Goal: Information Seeking & Learning: Check status

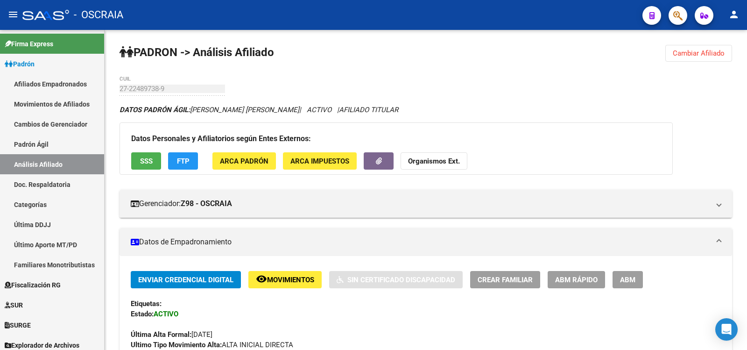
click at [43, 152] on link "Padrón Ágil" at bounding box center [52, 144] width 104 height 20
click at [48, 168] on link "Análisis Afiliado" at bounding box center [52, 164] width 104 height 20
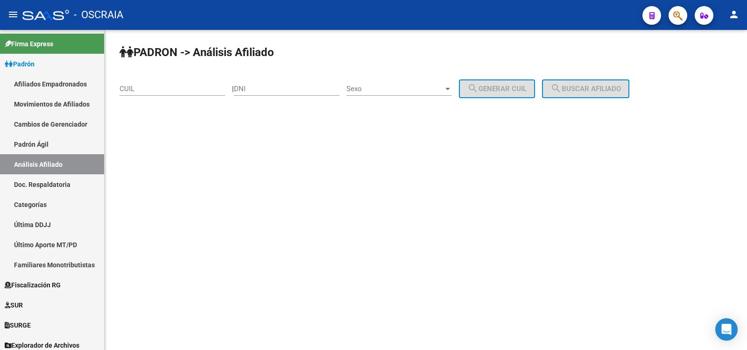
drag, startPoint x: 191, startPoint y: 72, endPoint x: 190, endPoint y: 78, distance: 6.1
click at [190, 72] on div "PADRON -> Análisis Afiliado CUIL | DNI Sexo Sexo search Generar CUIL search Bus…" at bounding box center [426, 79] width 643 height 98
click at [188, 88] on input "CUIL" at bounding box center [173, 89] width 106 height 8
paste input "20-32704218-2"
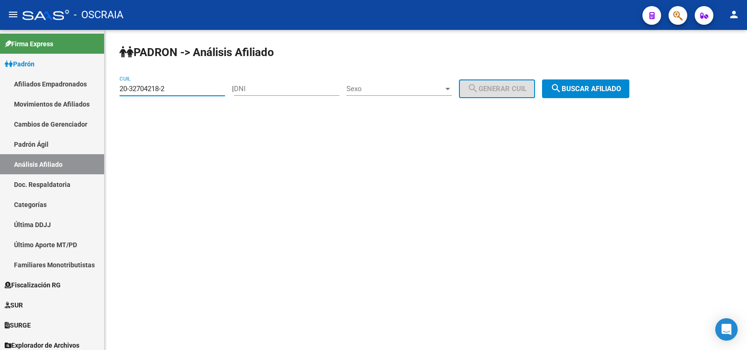
type input "20-32704218-2"
click at [562, 93] on mat-icon "search" at bounding box center [556, 88] width 11 height 11
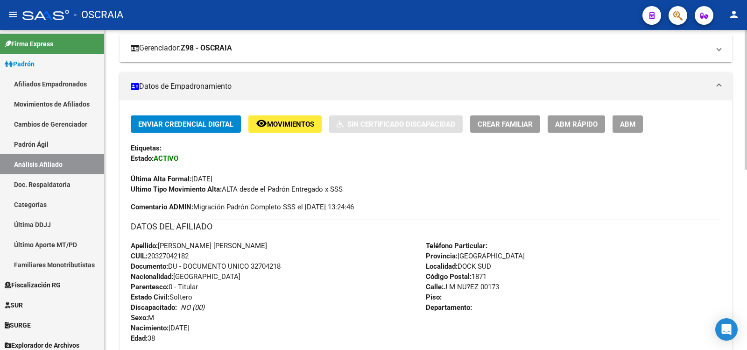
scroll to position [311, 0]
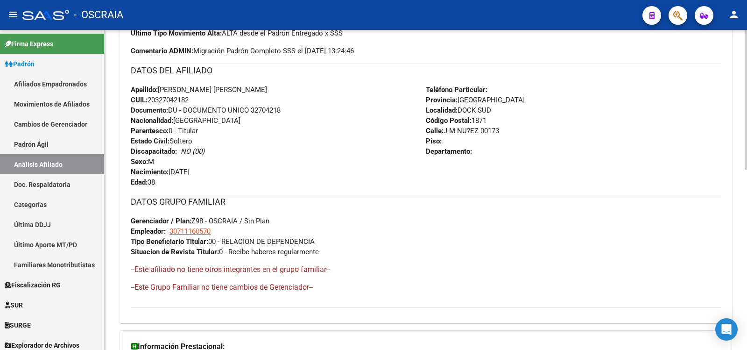
copy span "20327042182"
drag, startPoint x: 200, startPoint y: 100, endPoint x: 151, endPoint y: 100, distance: 49.0
click at [151, 100] on div "Apellido: [PERSON_NAME] [PERSON_NAME] CUIL: 20327042182 Documento: DU - DOCUMEN…" at bounding box center [278, 136] width 295 height 103
click at [151, 100] on span "CUIL: 20327042182" at bounding box center [160, 100] width 58 height 8
click at [183, 100] on span "CUIL: 20327042182" at bounding box center [160, 100] width 58 height 8
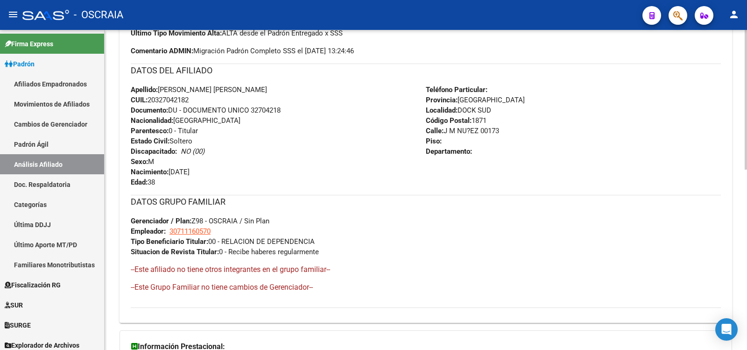
click at [183, 100] on span "CUIL: 20327042182" at bounding box center [160, 100] width 58 height 8
copy span "20327042182"
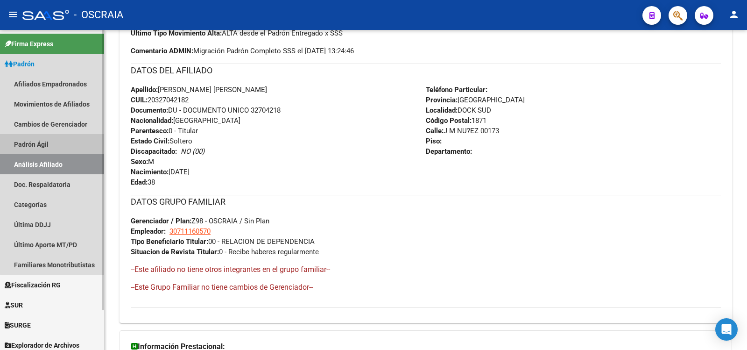
click at [64, 148] on link "Padrón Ágil" at bounding box center [52, 144] width 104 height 20
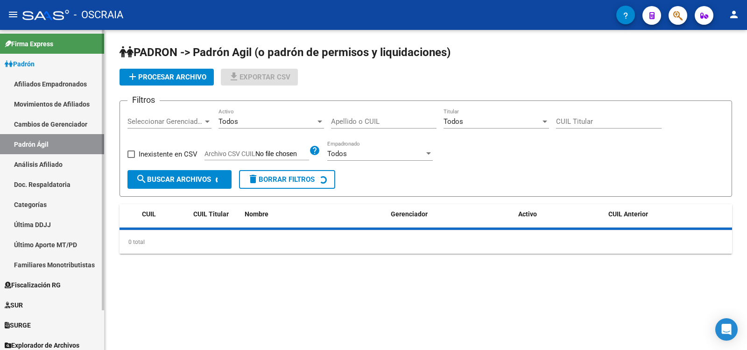
click at [68, 163] on link "Análisis Afiliado" at bounding box center [52, 164] width 104 height 20
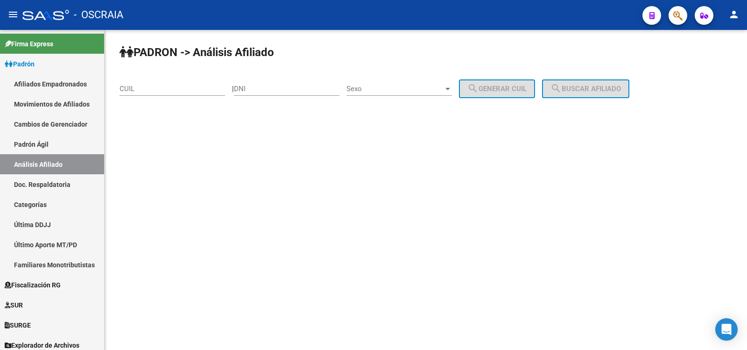
click at [160, 84] on div "CUIL" at bounding box center [173, 86] width 106 height 20
paste input "20-21080842-7"
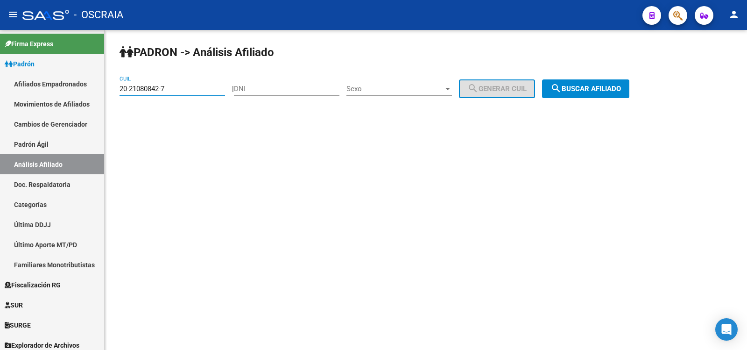
type input "20-21080842-7"
click at [579, 88] on span "search Buscar afiliado" at bounding box center [586, 89] width 71 height 8
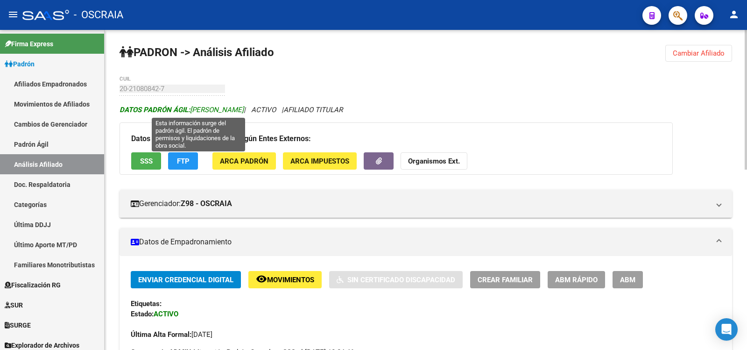
copy span "[PERSON_NAME]"
drag, startPoint x: 277, startPoint y: 107, endPoint x: 194, endPoint y: 107, distance: 83.1
click at [194, 107] on span "DATOS [PERSON_NAME]: [PERSON_NAME]" at bounding box center [182, 110] width 124 height 8
